Goal: Task Accomplishment & Management: Complete application form

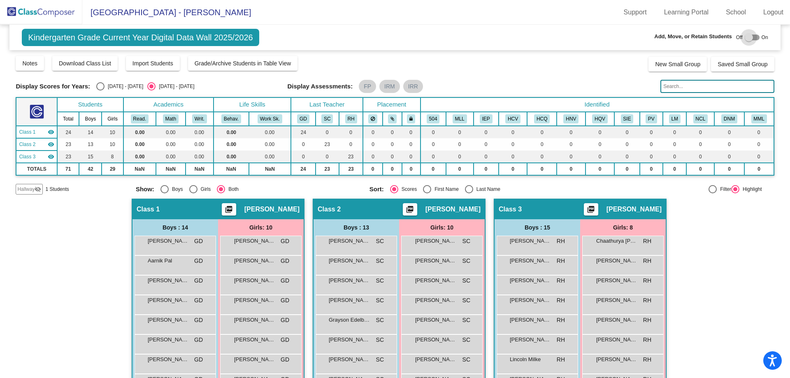
click at [745, 37] on div at bounding box center [749, 37] width 8 height 8
checkbox input "true"
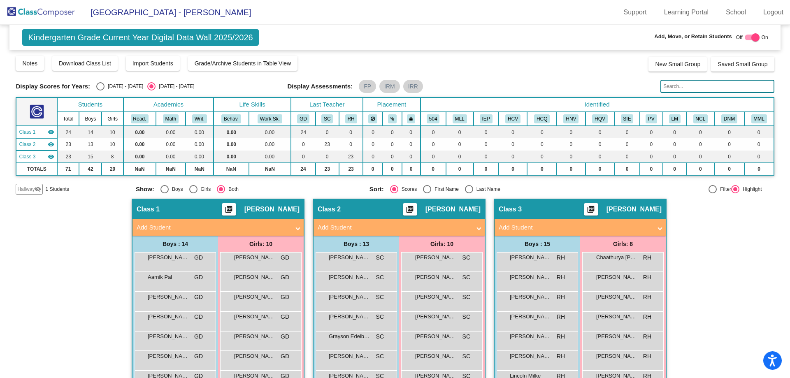
click at [35, 192] on mat-icon "visibility_off" at bounding box center [38, 189] width 7 height 7
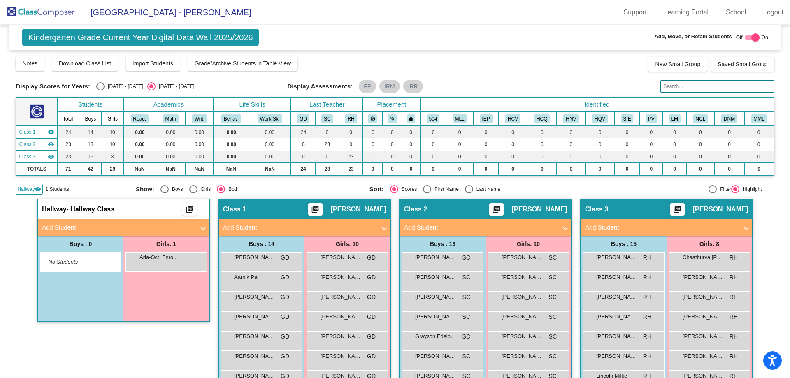
click at [204, 228] on mat-expansion-panel-header "Add Student" at bounding box center [123, 227] width 171 height 16
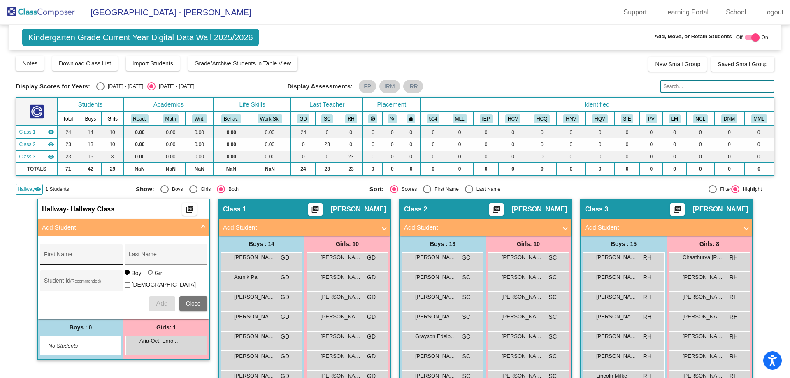
click at [70, 251] on div "First Name" at bounding box center [81, 257] width 74 height 17
type input "Kaisen"
click at [186, 304] on span "Close" at bounding box center [193, 303] width 15 height 7
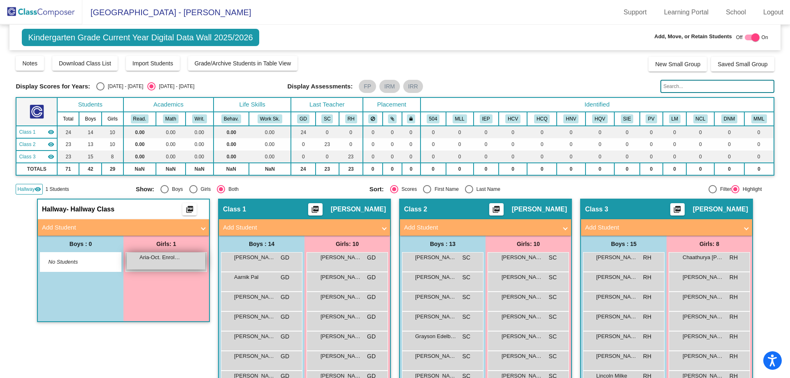
click at [151, 266] on div "Aria-Oct. Enroll Chudamani lock do_not_disturb_alt" at bounding box center [166, 261] width 79 height 17
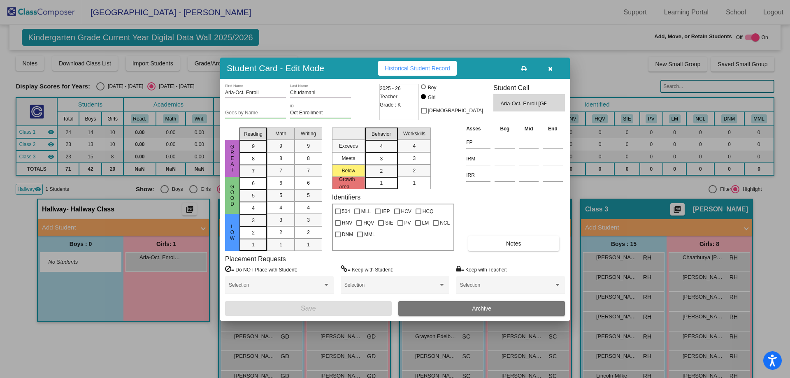
click at [550, 69] on icon "button" at bounding box center [550, 69] width 5 height 6
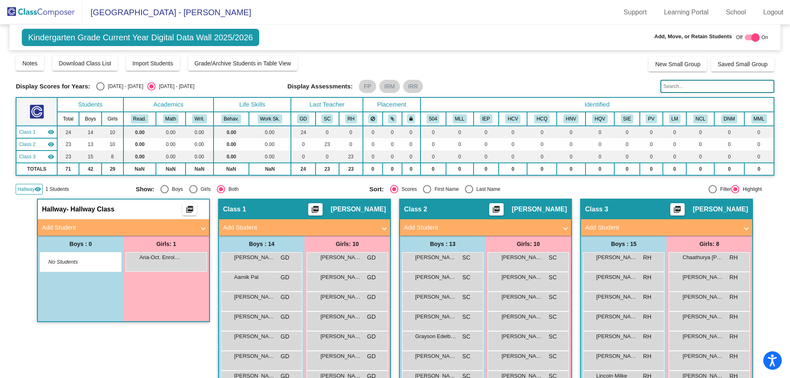
click at [203, 228] on span at bounding box center [203, 227] width 3 height 9
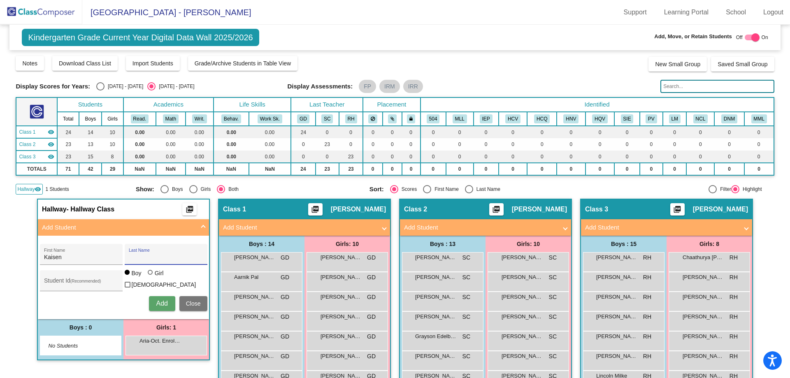
click at [142, 255] on input "Last Name" at bounding box center [166, 257] width 74 height 7
type input "[PERSON_NAME]"
click at [163, 304] on span "Add" at bounding box center [162, 303] width 12 height 7
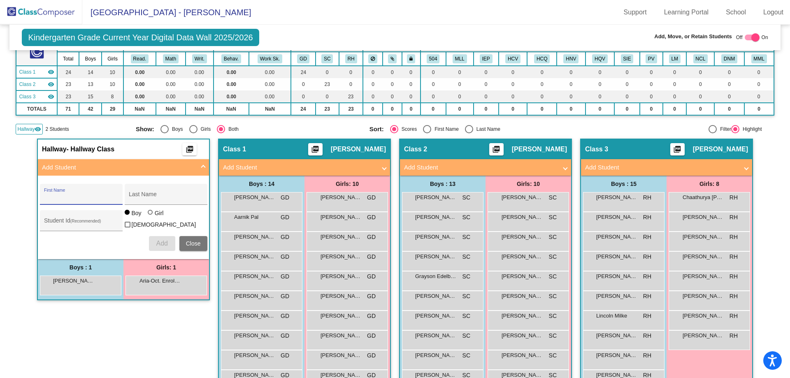
scroll to position [123, 0]
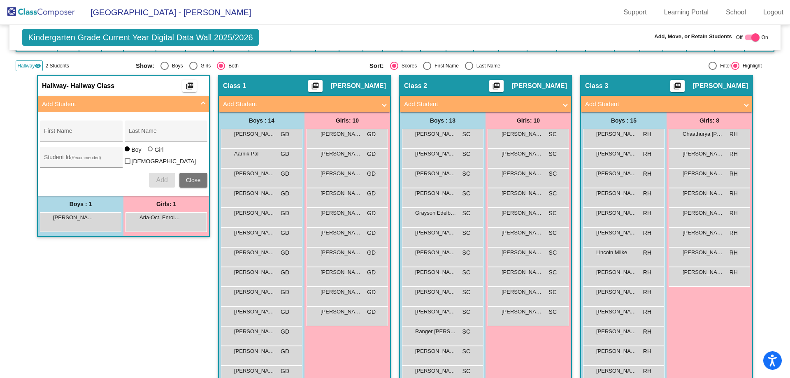
click at [348, 87] on span "[PERSON_NAME]" at bounding box center [358, 86] width 55 height 8
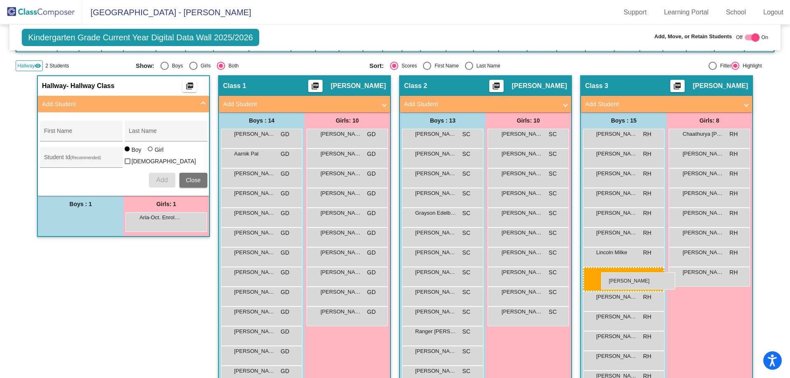
drag, startPoint x: 81, startPoint y: 226, endPoint x: 601, endPoint y: 272, distance: 522.2
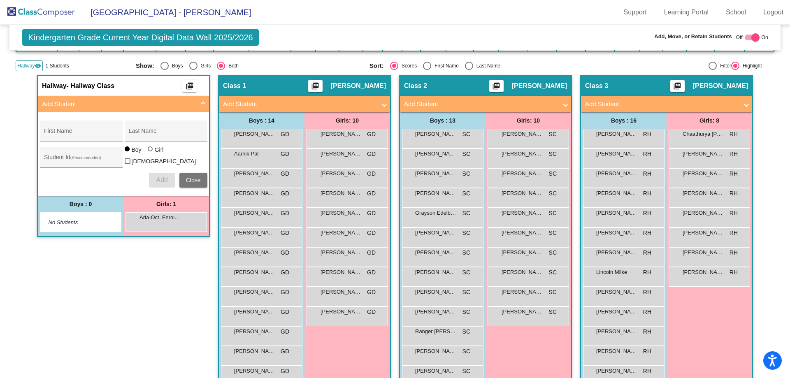
click at [197, 178] on span "Close" at bounding box center [193, 180] width 15 height 7
